Goal: Task Accomplishment & Management: Complete application form

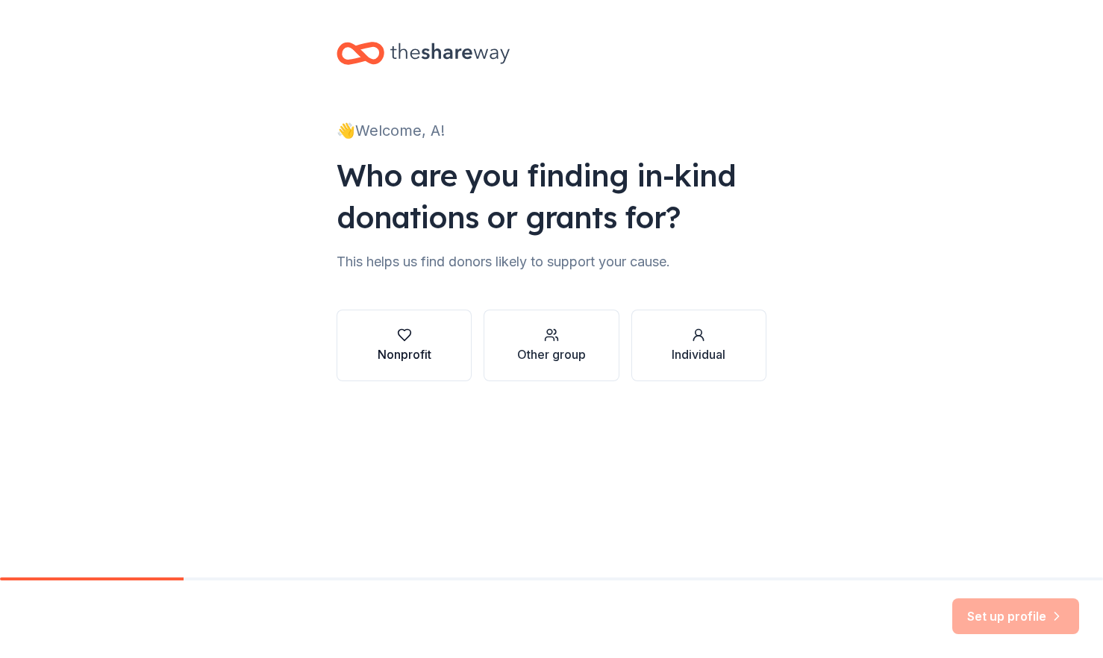
click at [414, 342] on div "Nonprofit" at bounding box center [405, 346] width 54 height 36
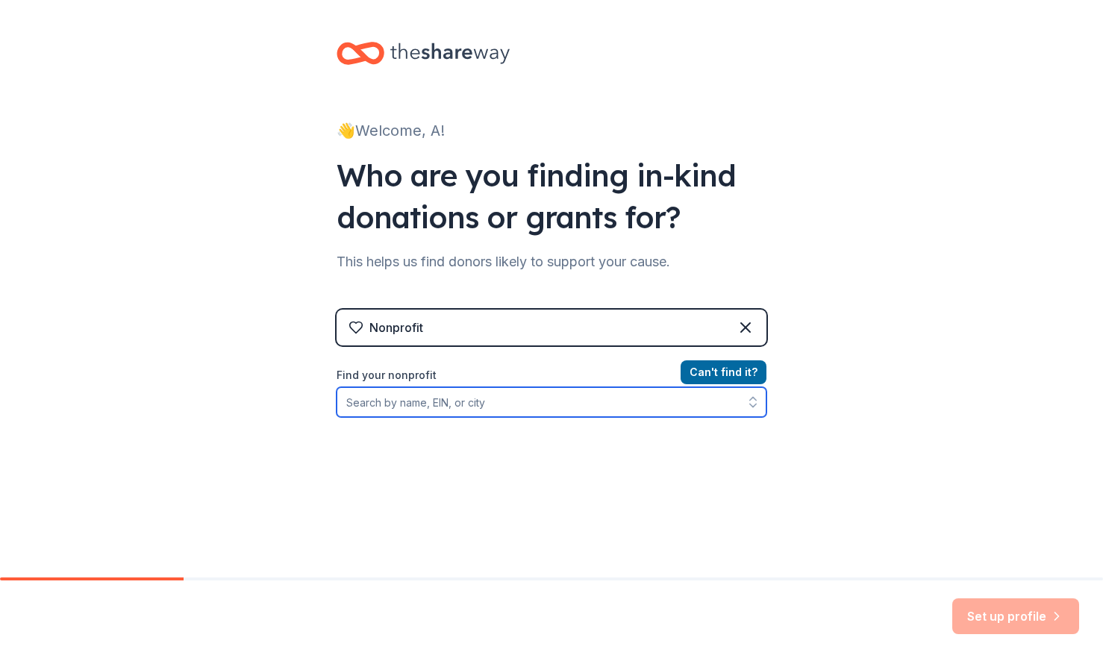
click at [494, 408] on input "Find your nonprofit" at bounding box center [551, 402] width 430 height 30
type input "Barnstable Quarterback Club"
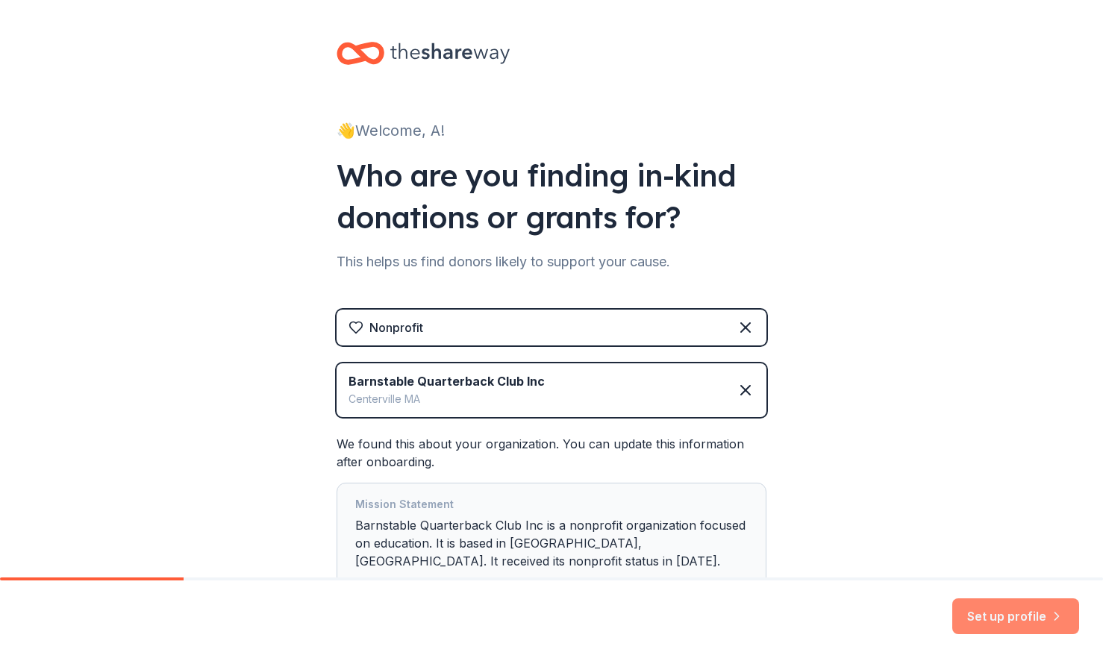
click at [984, 607] on button "Set up profile" at bounding box center [1015, 616] width 127 height 36
click at [999, 609] on div "Set up profile" at bounding box center [1015, 616] width 127 height 36
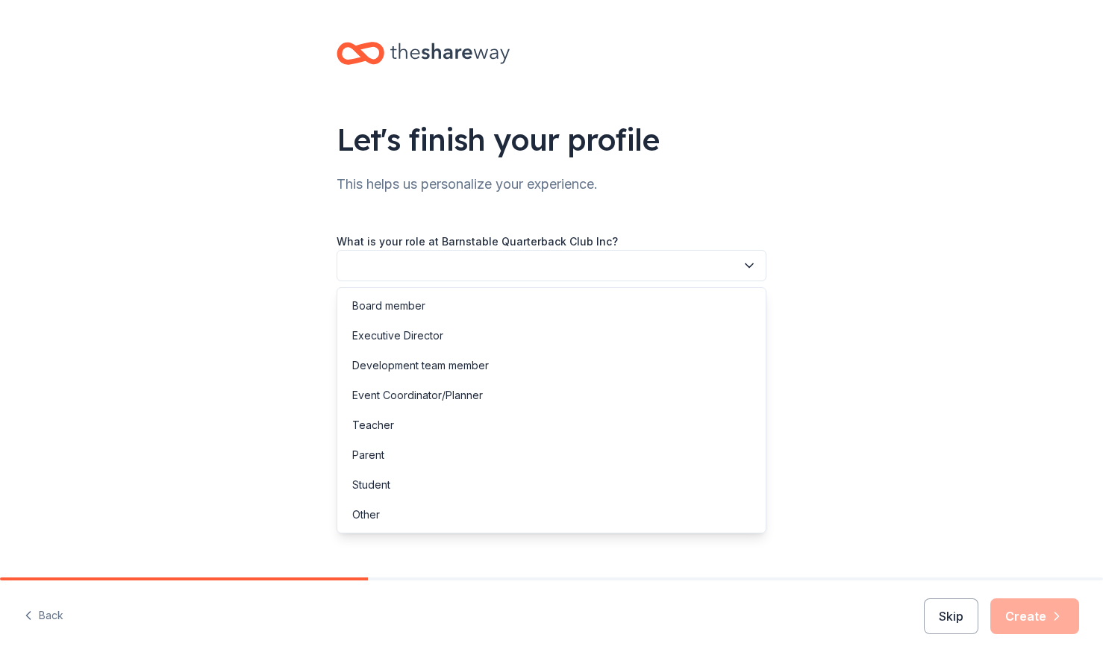
click at [465, 257] on button "button" at bounding box center [551, 265] width 430 height 31
click at [407, 400] on div "Event Coordinator/Planner" at bounding box center [417, 395] width 131 height 18
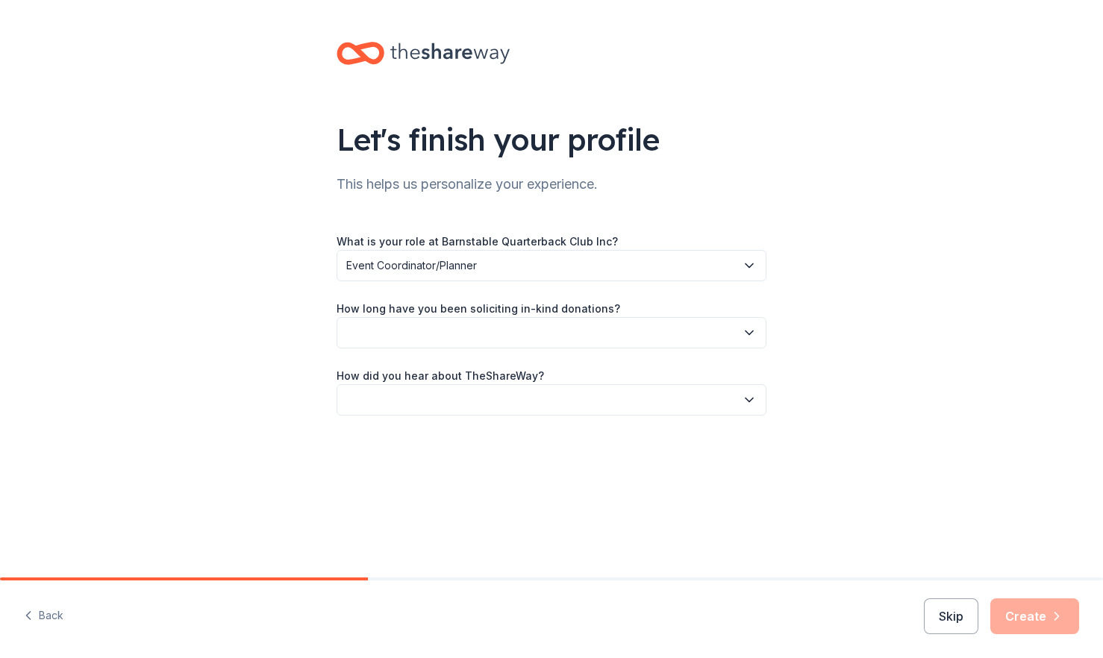
click at [414, 331] on button "button" at bounding box center [551, 332] width 430 height 31
click at [400, 432] on div "2 to 5 years" at bounding box center [381, 433] width 58 height 18
click at [461, 400] on button "button" at bounding box center [551, 399] width 430 height 31
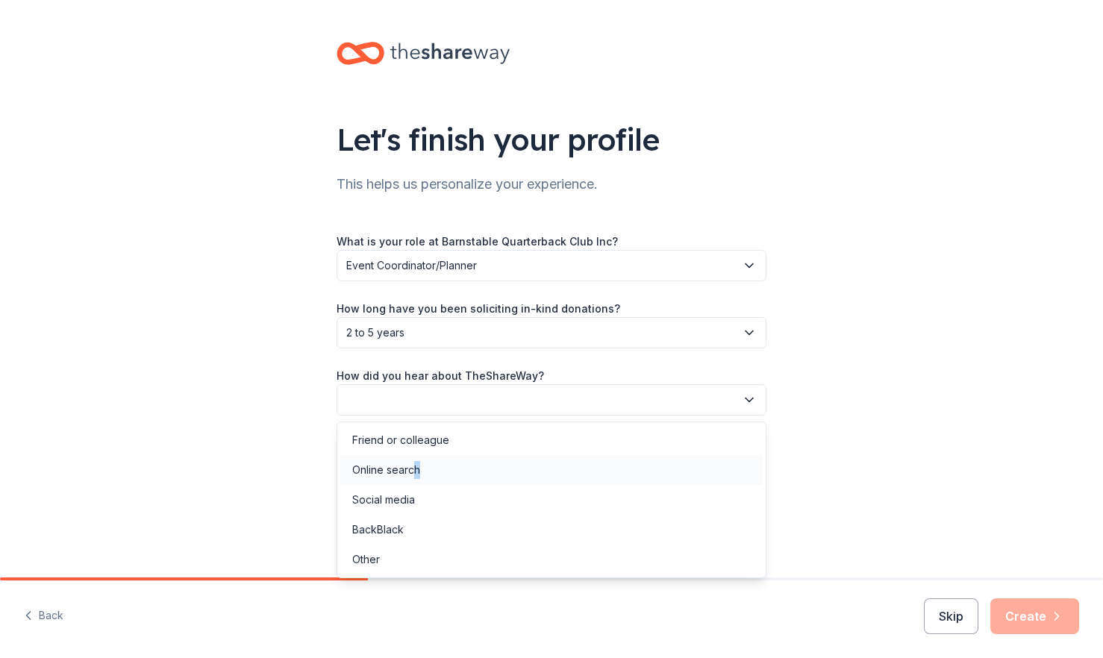
click at [417, 474] on div "Online search" at bounding box center [386, 470] width 68 height 18
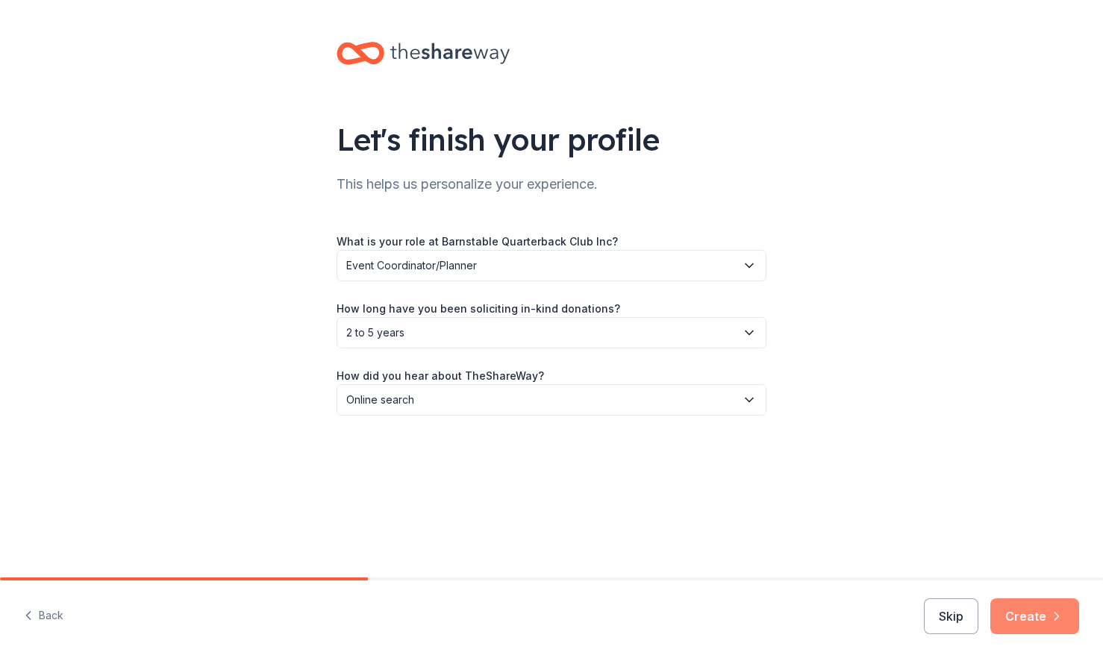
click at [1033, 620] on button "Create" at bounding box center [1034, 616] width 89 height 36
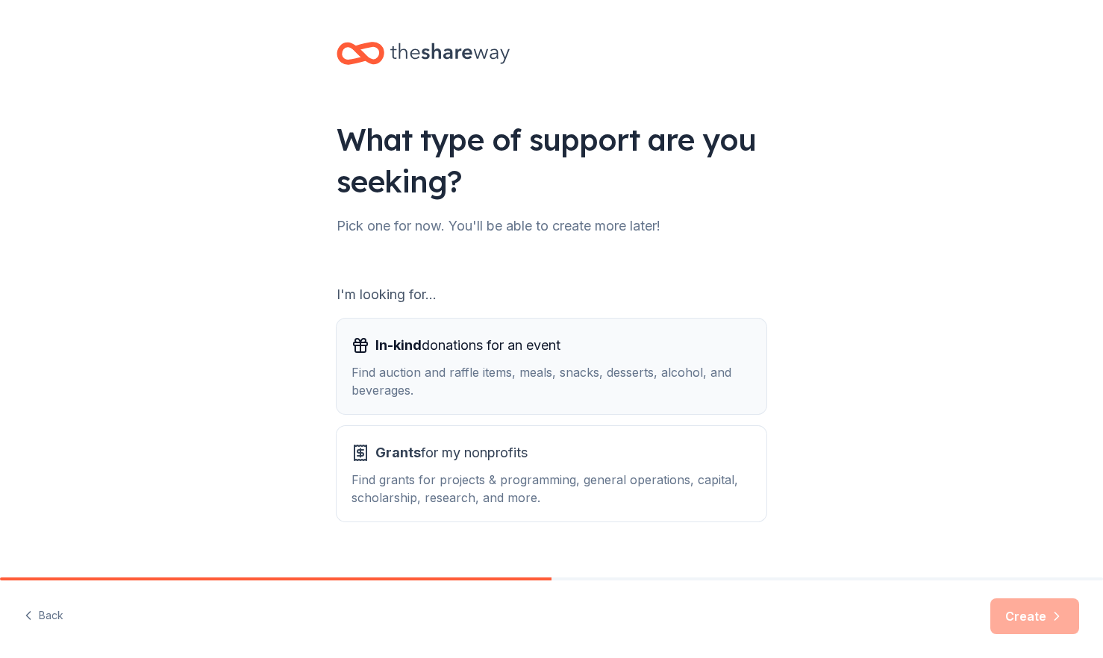
click at [479, 354] on span "In-kind donations for an event" at bounding box center [467, 345] width 185 height 24
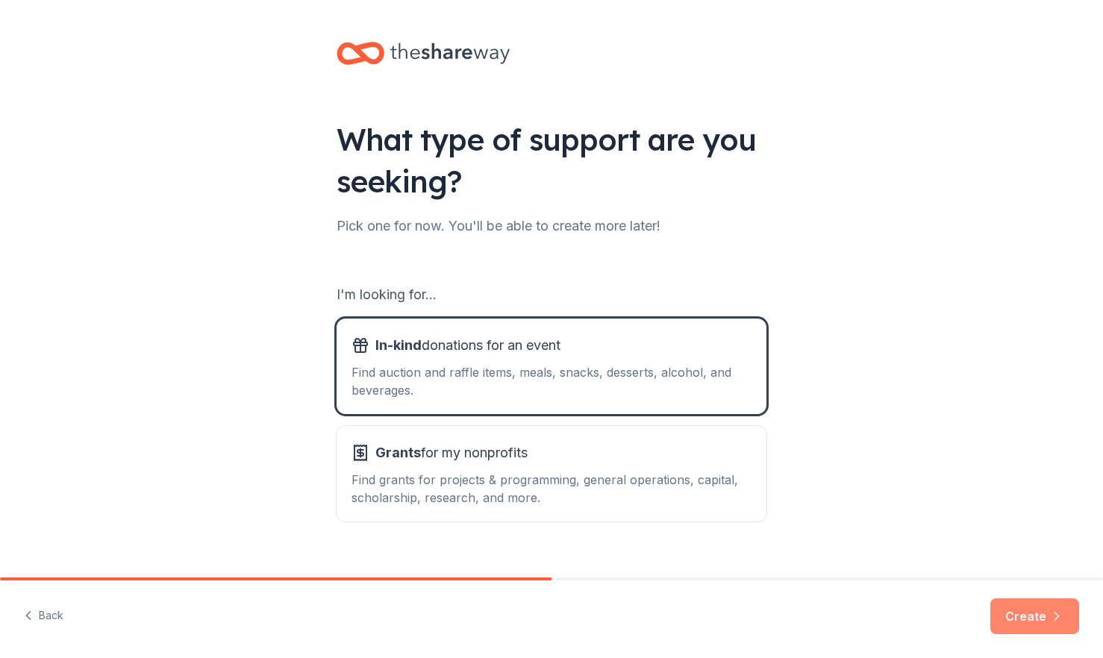
click at [1037, 622] on button "Create" at bounding box center [1034, 616] width 89 height 36
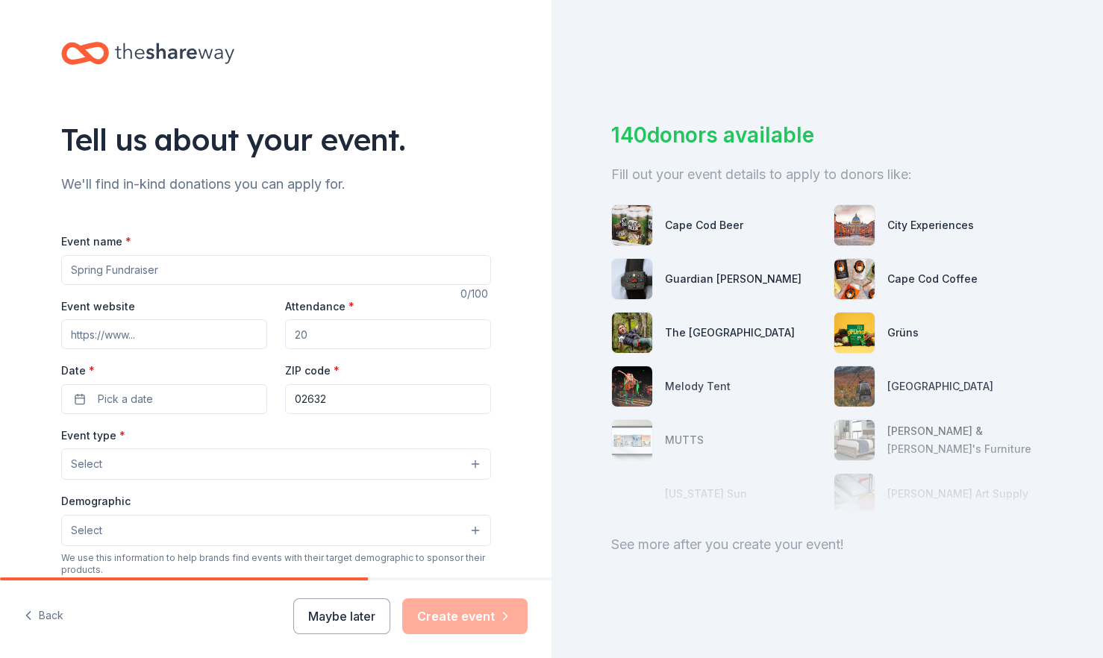
click at [390, 265] on input "Event name *" at bounding box center [276, 270] width 430 height 30
type input "5th Annual Barnstable Red Hawks Golf Tournament"
paste input "[URL][DOMAIN_NAME]"
type input "[URL][DOMAIN_NAME]"
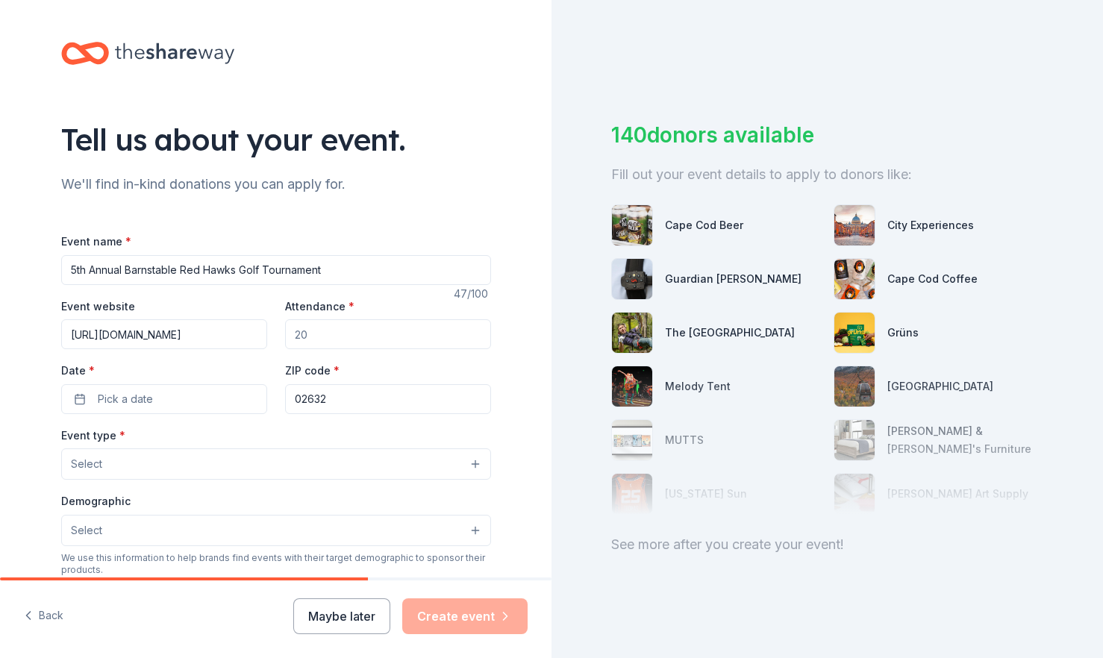
scroll to position [0, 0]
click at [316, 336] on input "Attendance *" at bounding box center [388, 334] width 206 height 30
type input "120"
click at [125, 392] on span "Pick a date" at bounding box center [125, 399] width 55 height 18
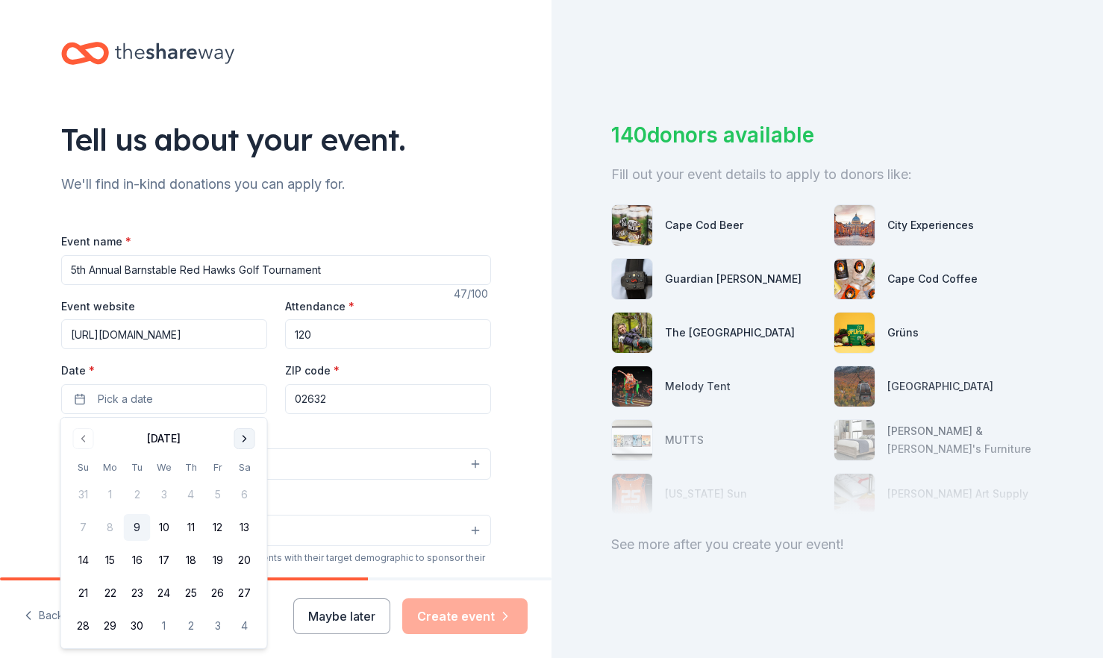
click at [252, 435] on button "Go to next month" at bounding box center [244, 438] width 21 height 21
click at [110, 560] on button "13" at bounding box center [110, 560] width 27 height 27
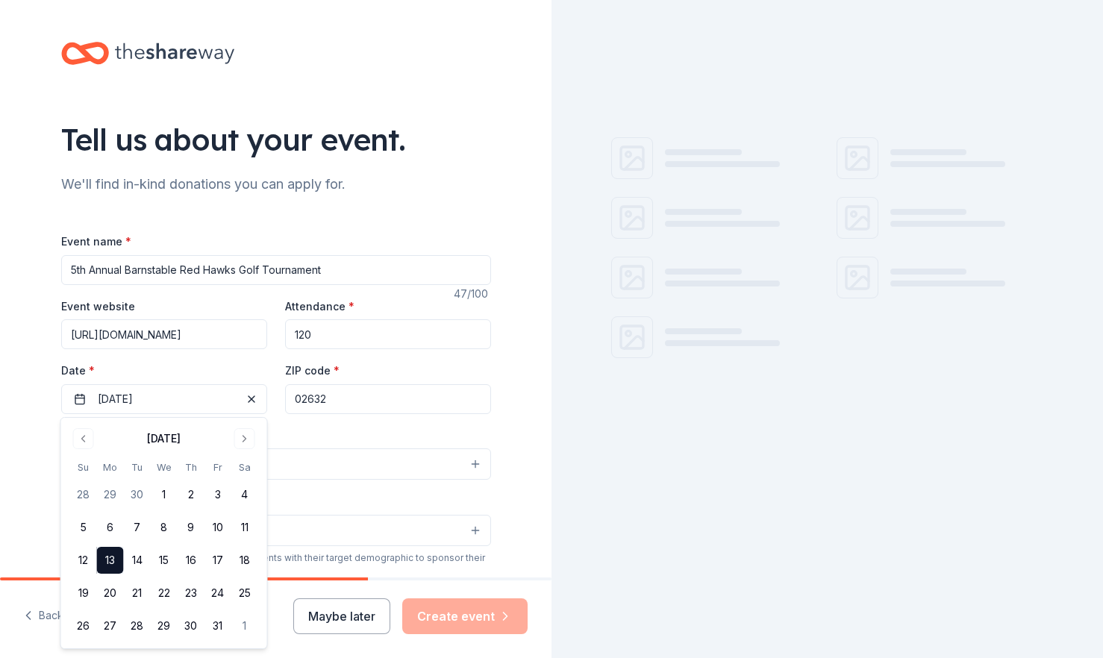
click at [344, 401] on input "02632" at bounding box center [388, 399] width 206 height 30
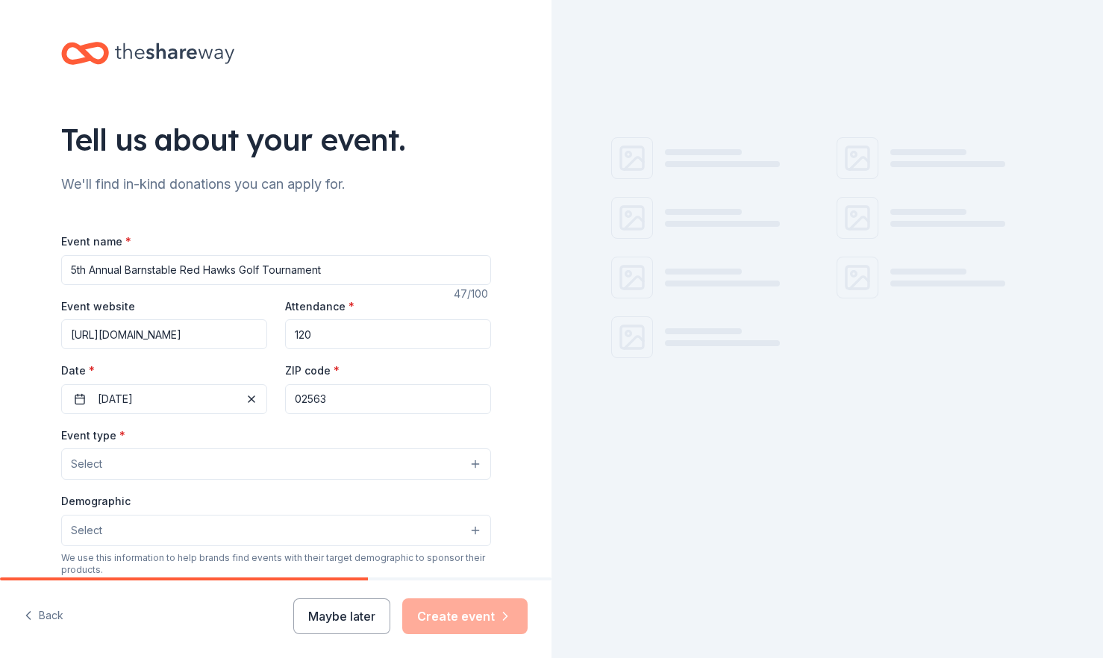
type input "02563"
click at [245, 460] on button "Select" at bounding box center [276, 463] width 430 height 31
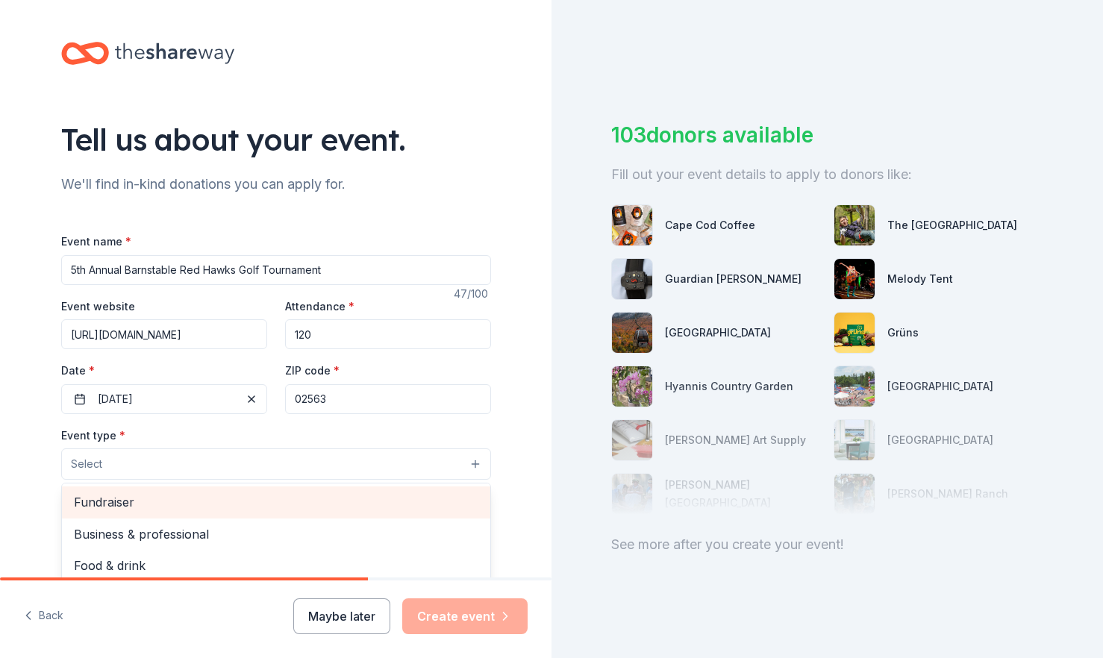
click at [134, 500] on span "Fundraiser" at bounding box center [276, 501] width 404 height 19
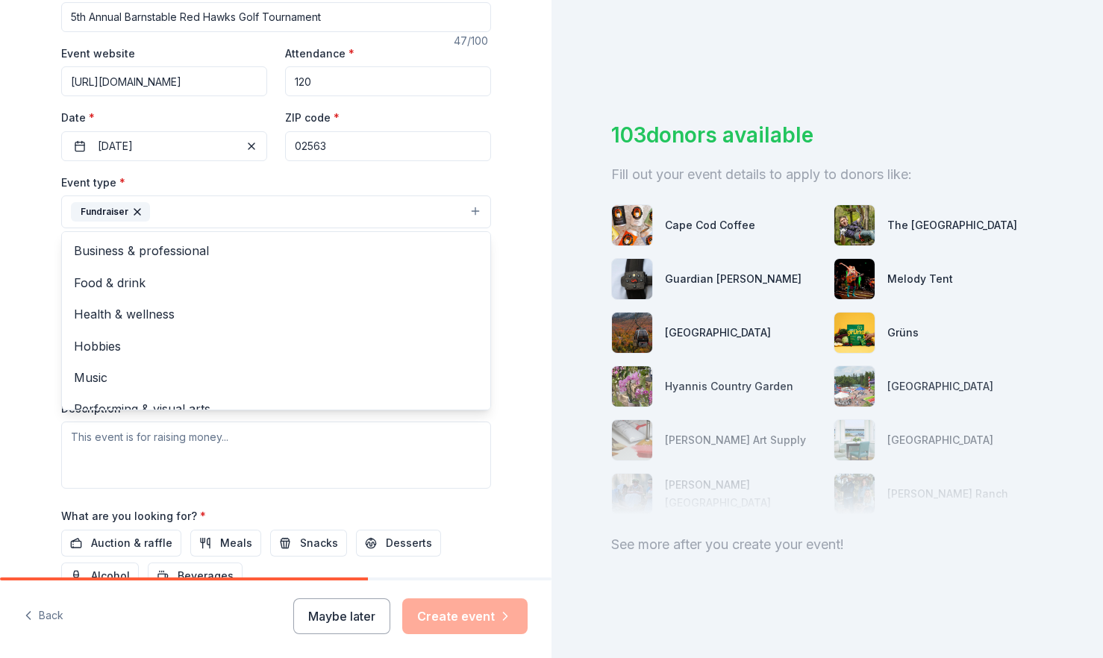
scroll to position [260, 0]
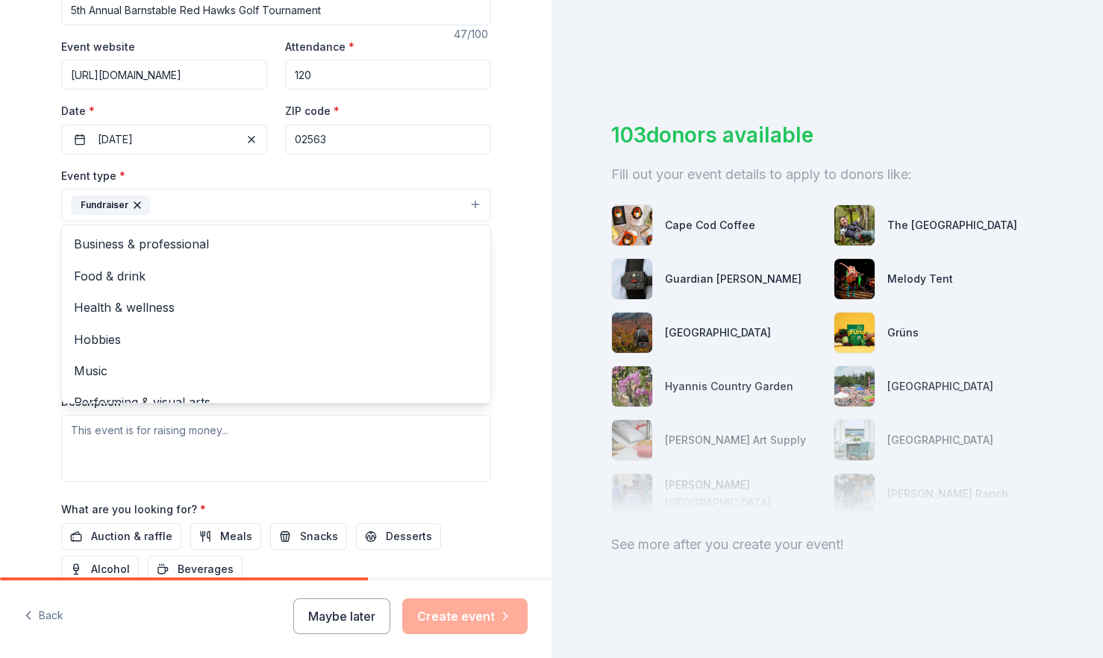
click at [528, 328] on div "Tell us about your event. We'll find in-kind donations you can apply for. Event…" at bounding box center [275, 237] width 551 height 995
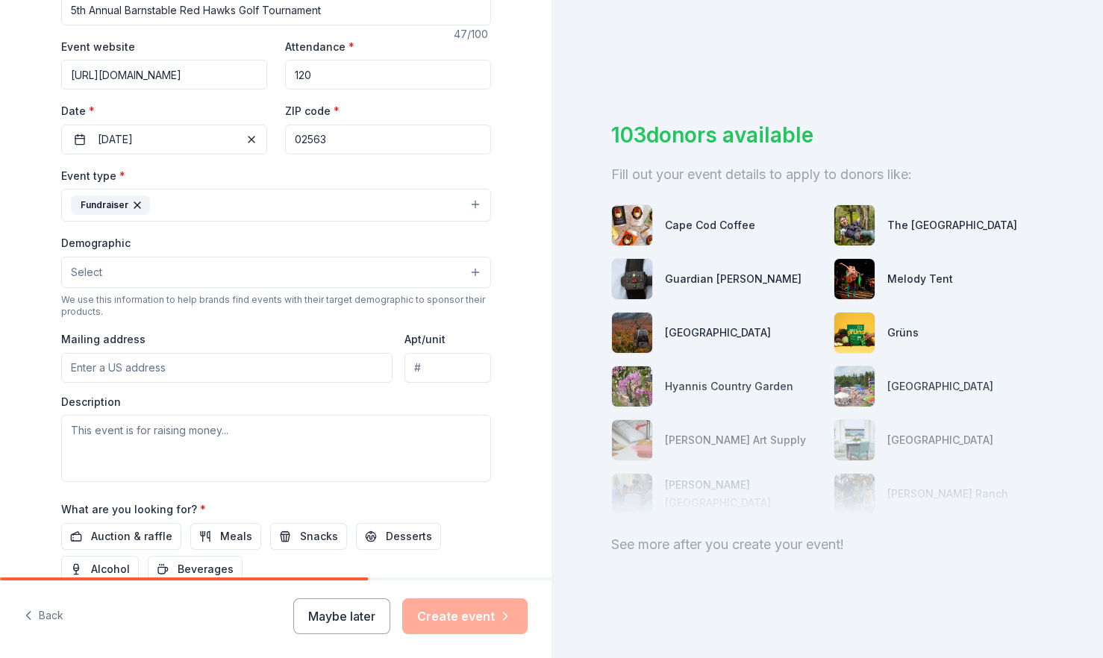
click at [242, 269] on button "Select" at bounding box center [276, 272] width 430 height 31
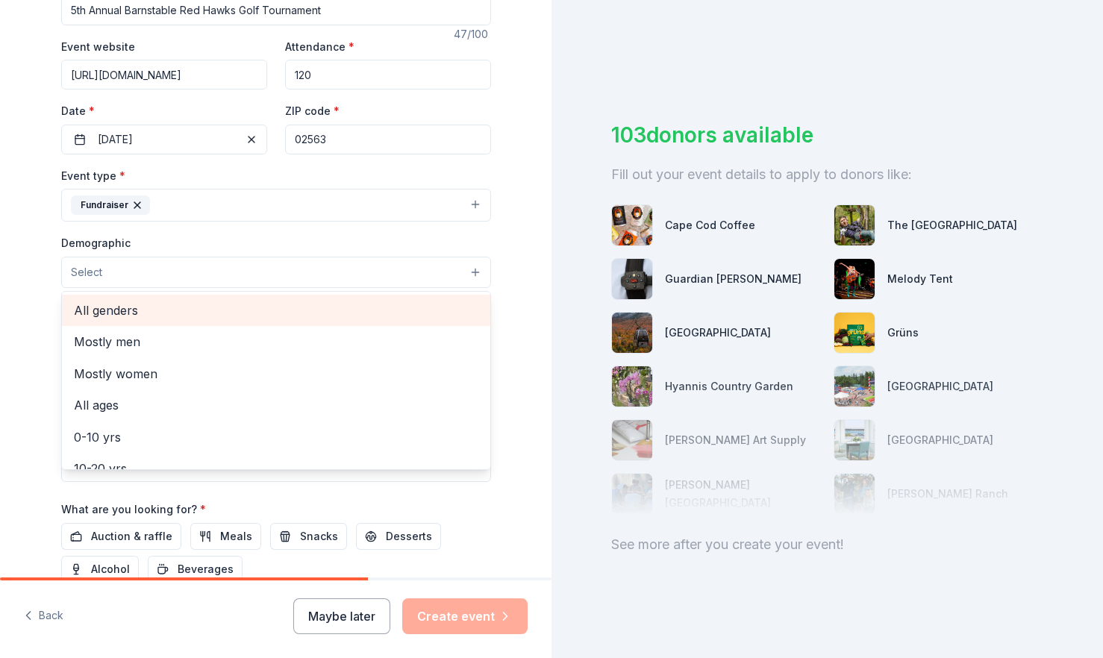
click at [156, 319] on span "All genders" at bounding box center [276, 310] width 404 height 19
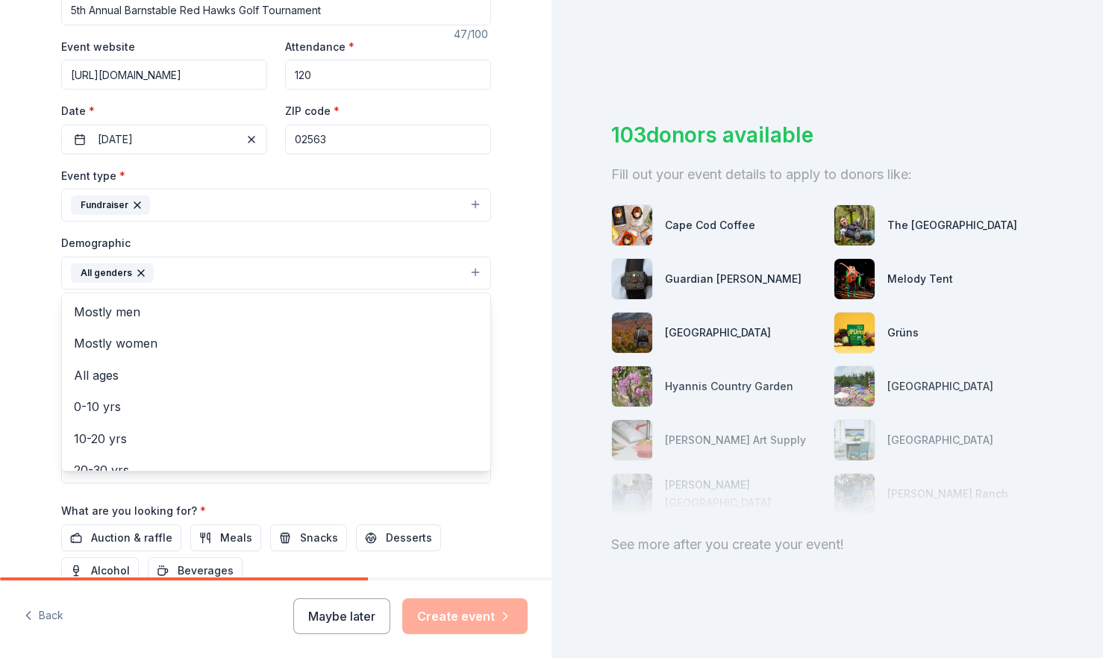
click at [548, 358] on div "Tell us about your event. We'll find in-kind donations you can apply for. Event…" at bounding box center [275, 238] width 551 height 996
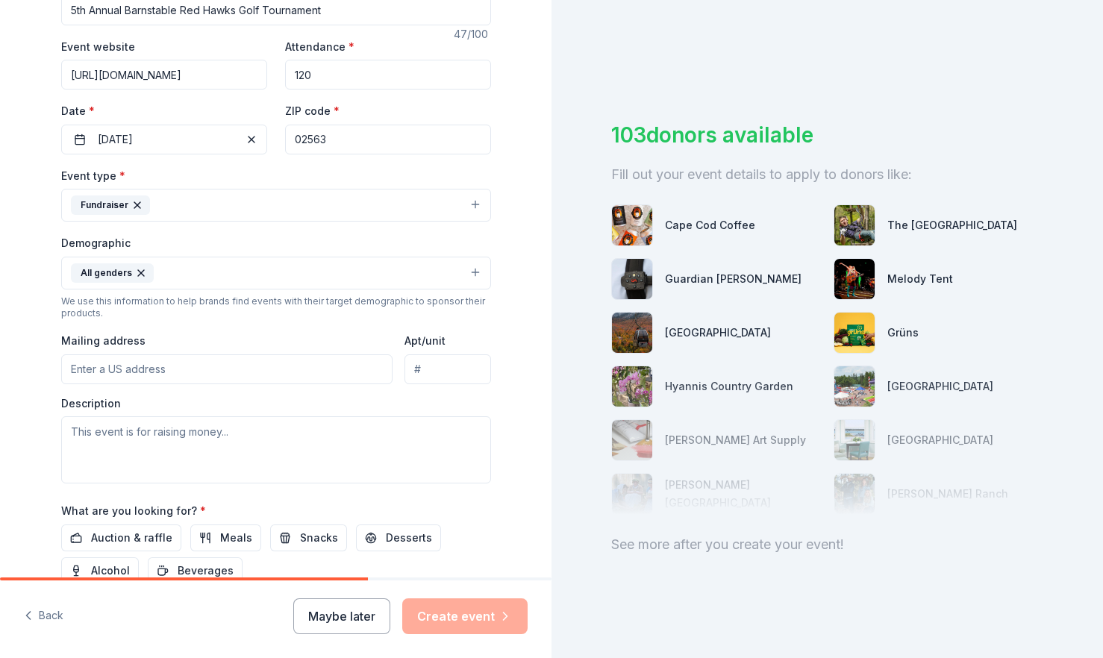
click at [181, 369] on input "Mailing address" at bounding box center [227, 369] width 332 height 30
